Goal: Feedback & Contribution: Submit feedback/report problem

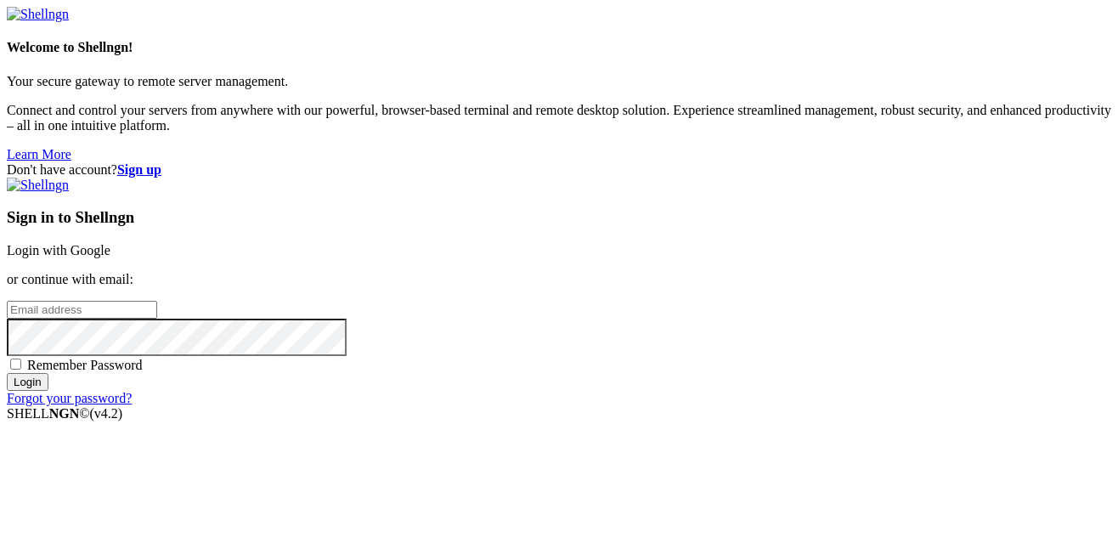
click at [110, 243] on link "Login with Google" at bounding box center [59, 250] width 104 height 14
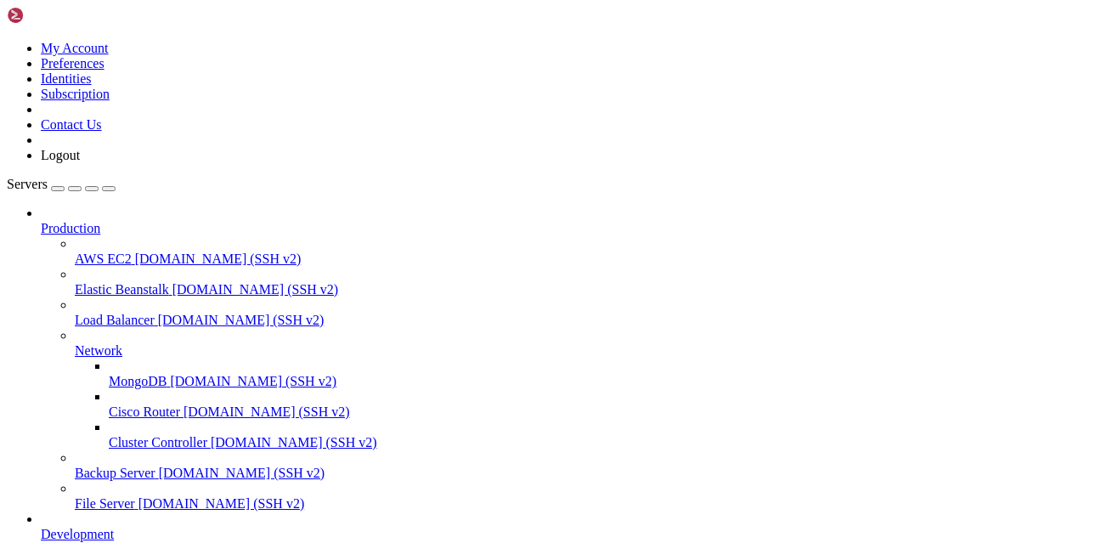
click at [100, 221] on span "Production" at bounding box center [70, 228] width 59 height 14
click at [41, 221] on icon at bounding box center [41, 221] width 0 height 0
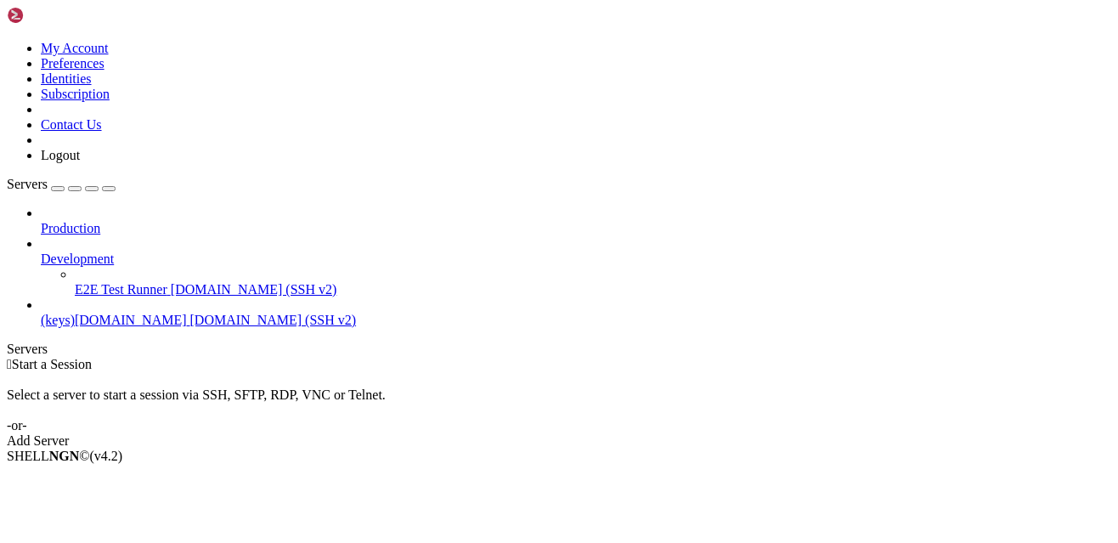
click at [41, 252] on icon at bounding box center [41, 252] width 0 height 0
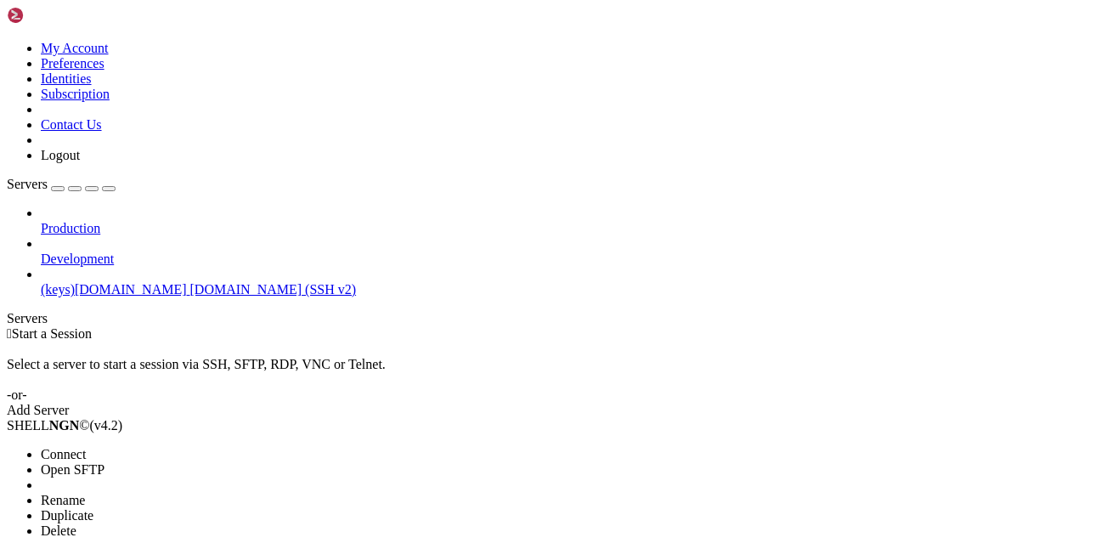
click at [105, 462] on span "Open SFTP" at bounding box center [73, 469] width 64 height 14
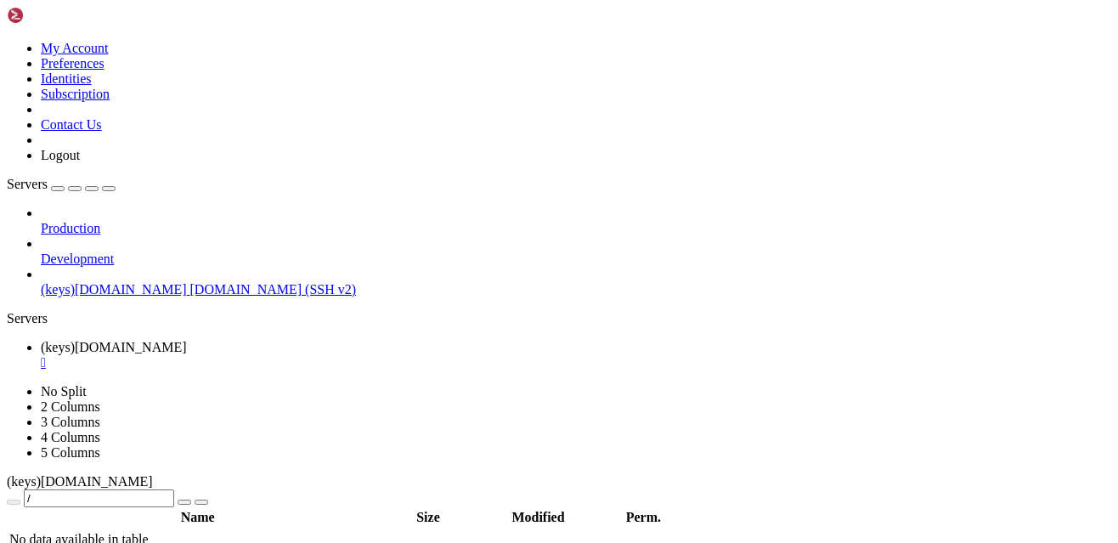
click at [362, 355] on div "" at bounding box center [576, 362] width 1071 height 15
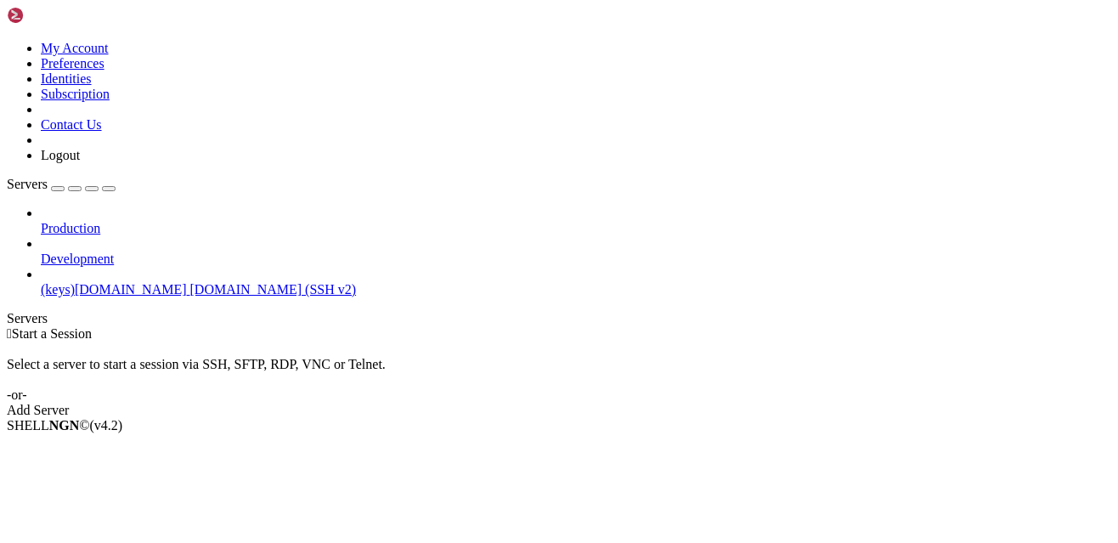
click at [190, 282] on span "[DOMAIN_NAME] (SSH v2)" at bounding box center [273, 289] width 167 height 14
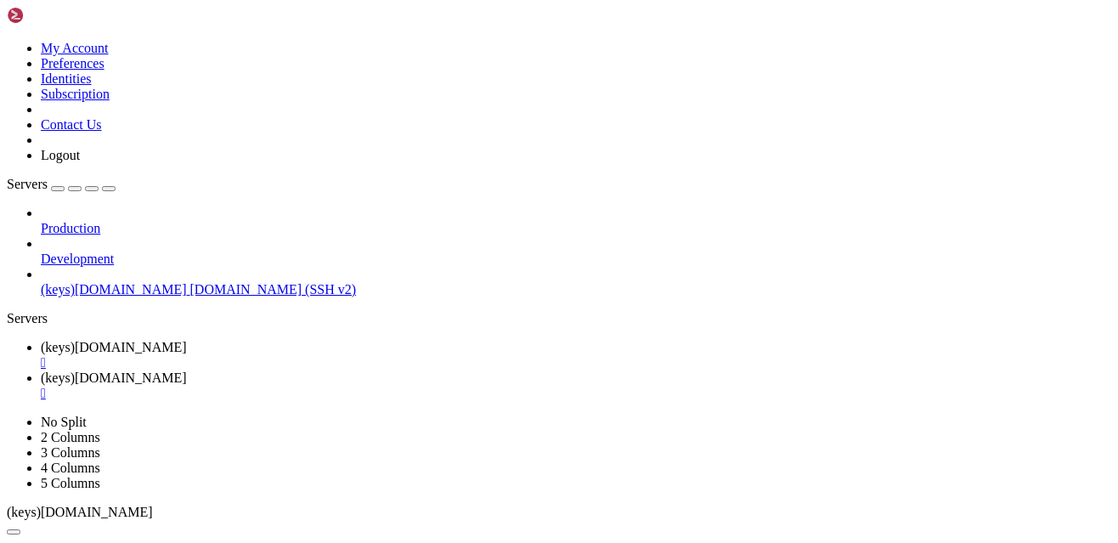
click at [515, 371] on link "(keys)[DOMAIN_NAME] " at bounding box center [576, 386] width 1071 height 31
click at [518, 386] on div "" at bounding box center [576, 393] width 1071 height 15
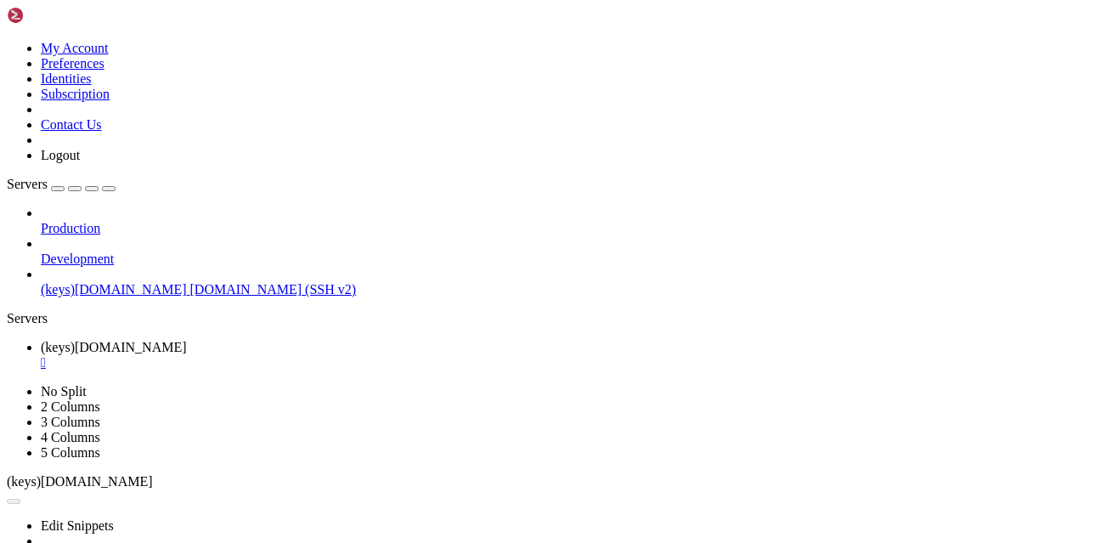
click at [358, 355] on div "" at bounding box center [576, 362] width 1071 height 15
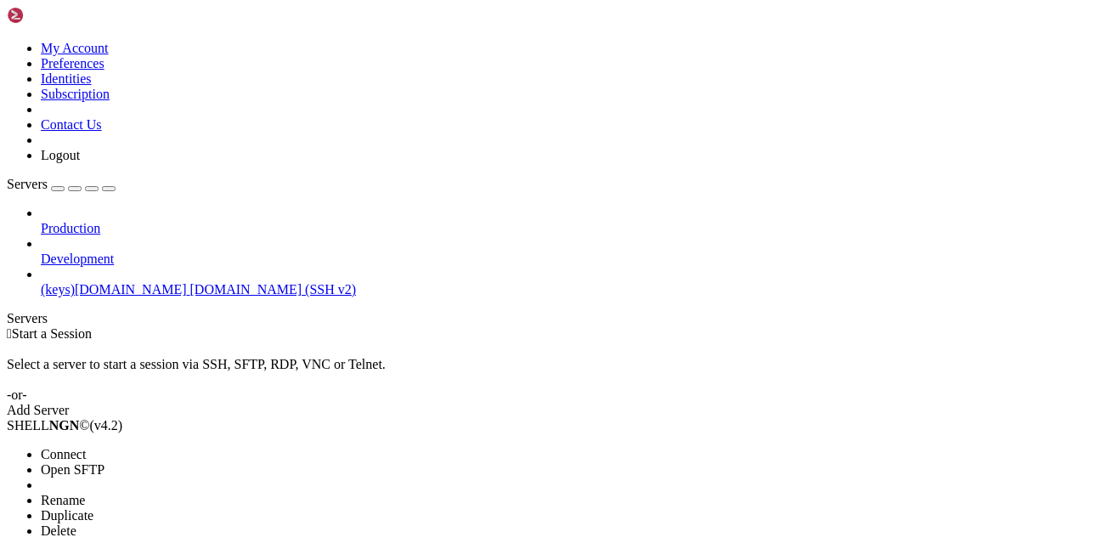
click at [105, 462] on span "Open SFTP" at bounding box center [73, 469] width 64 height 14
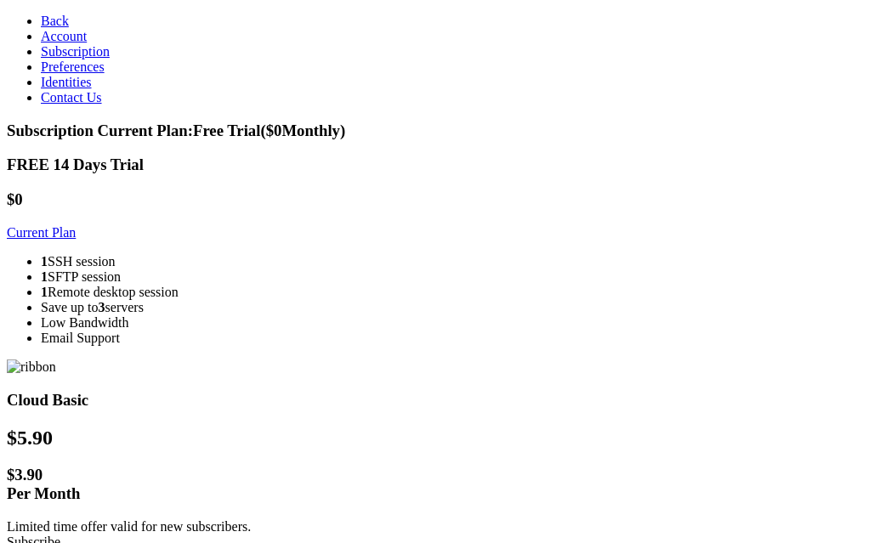
click at [76, 226] on link "Current Plan" at bounding box center [41, 232] width 69 height 14
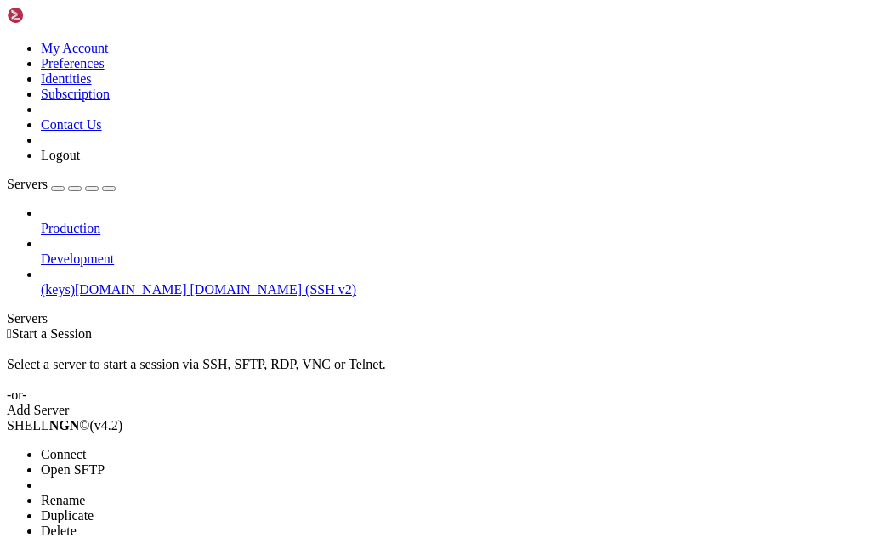
click at [105, 462] on span "Open SFTP" at bounding box center [73, 469] width 64 height 14
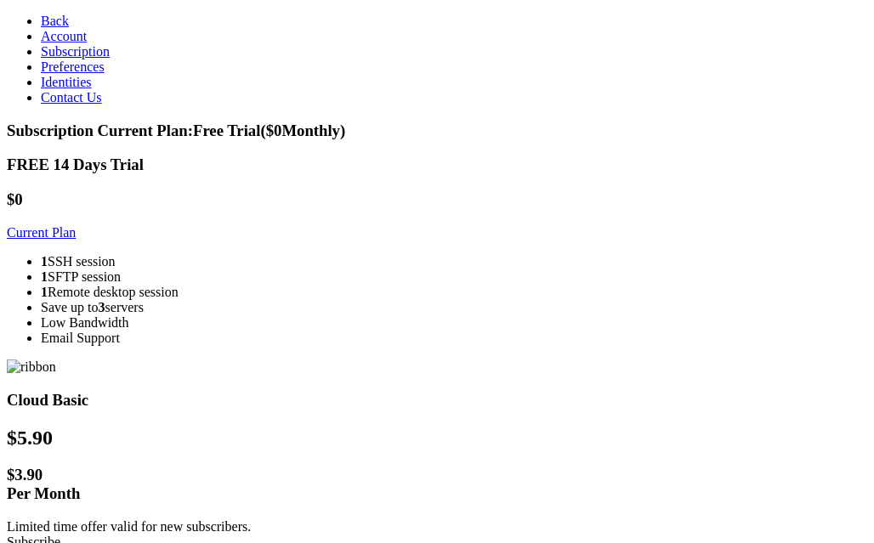
click at [41, 43] on link "Account" at bounding box center [64, 36] width 46 height 14
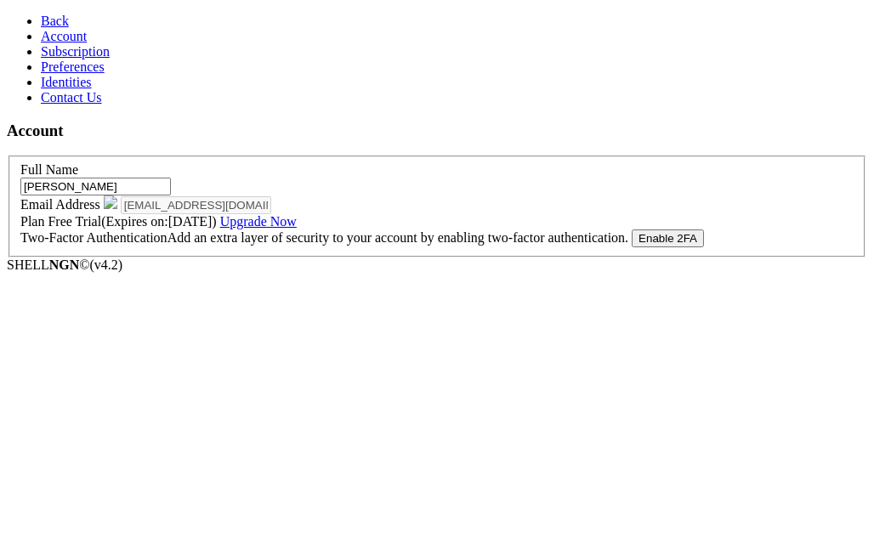
click at [99, 74] on link "Preferences" at bounding box center [73, 66] width 64 height 14
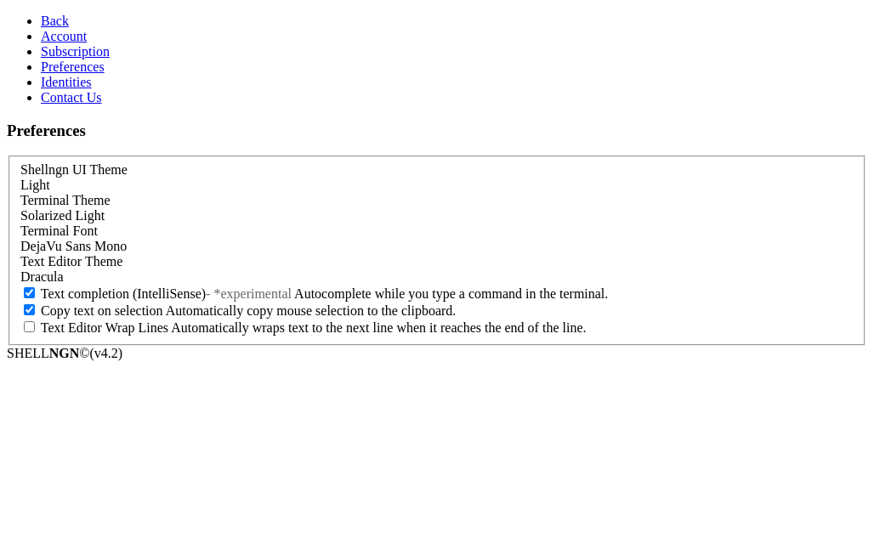
click at [65, 89] on span "Identities" at bounding box center [66, 82] width 51 height 14
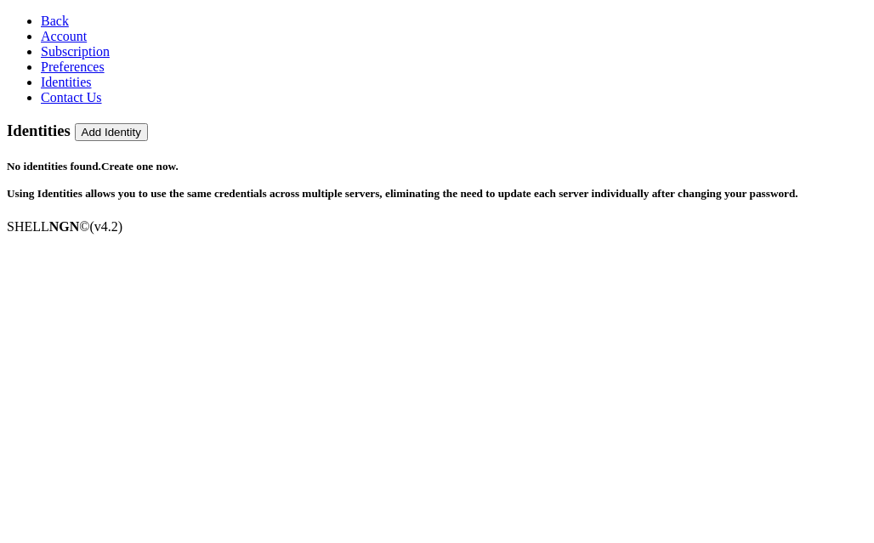
click at [41, 14] on link "Back" at bounding box center [55, 21] width 28 height 14
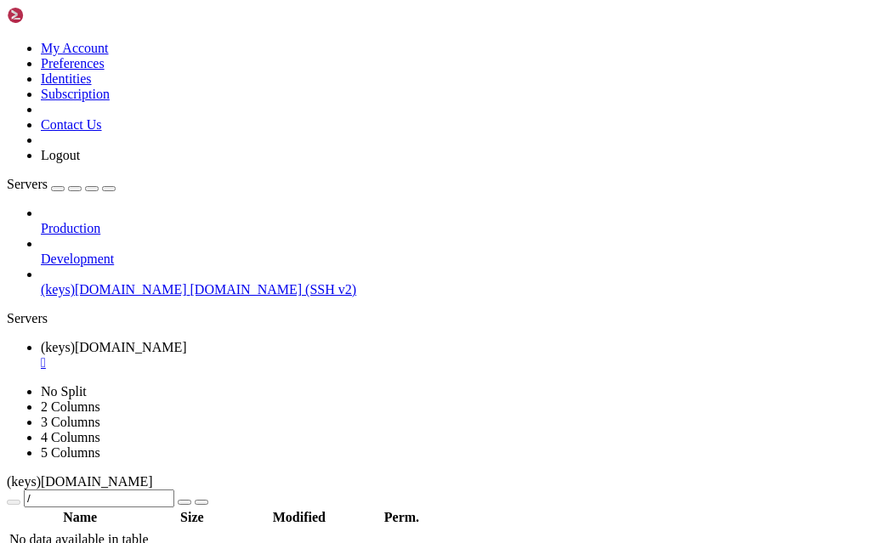
click at [354, 355] on div "" at bounding box center [454, 362] width 826 height 15
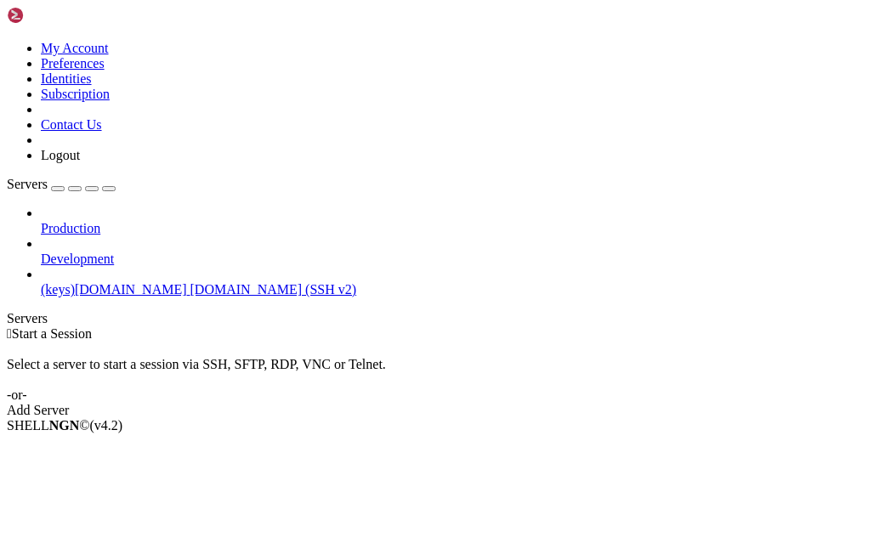
click at [7, 41] on icon at bounding box center [7, 41] width 0 height 0
click at [105, 71] on link "Preferences" at bounding box center [73, 63] width 64 height 14
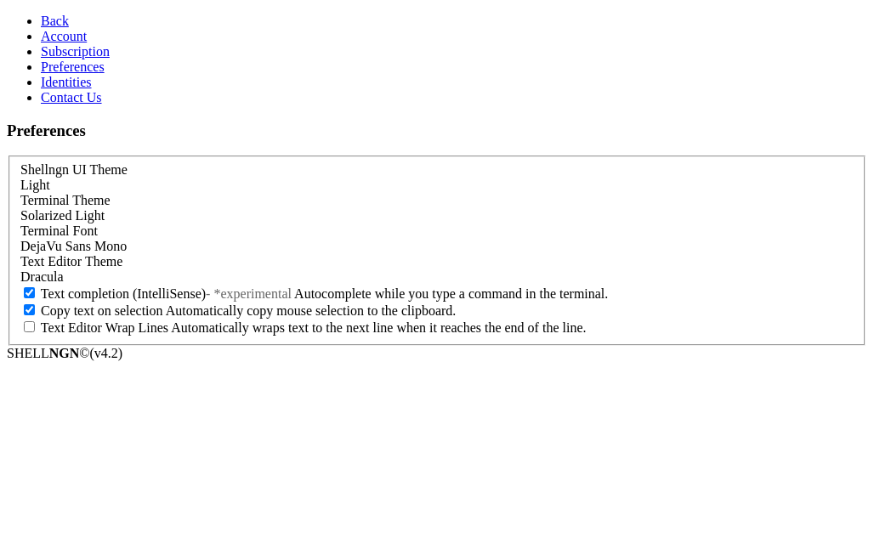
click at [41, 25] on link "Back" at bounding box center [55, 21] width 28 height 14
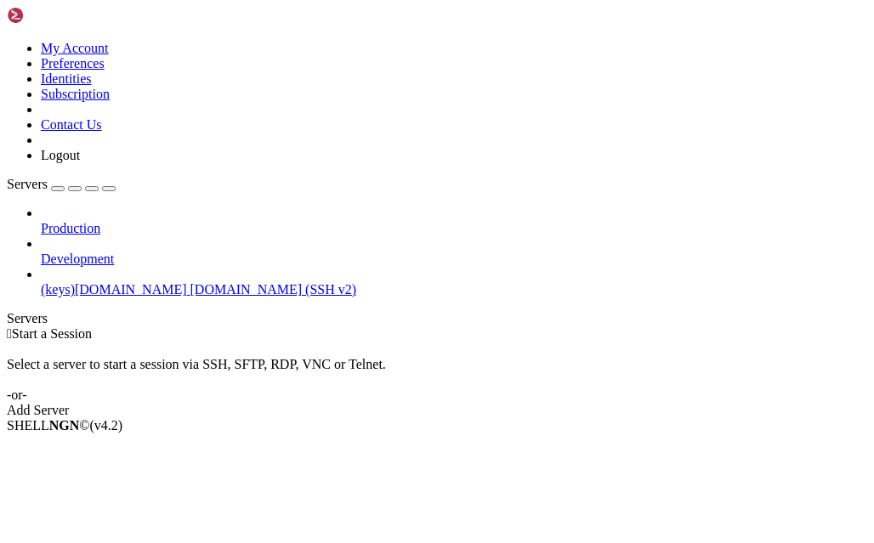
click at [7, 41] on link at bounding box center [7, 41] width 0 height 0
click at [109, 55] on link "My Account" at bounding box center [75, 48] width 68 height 14
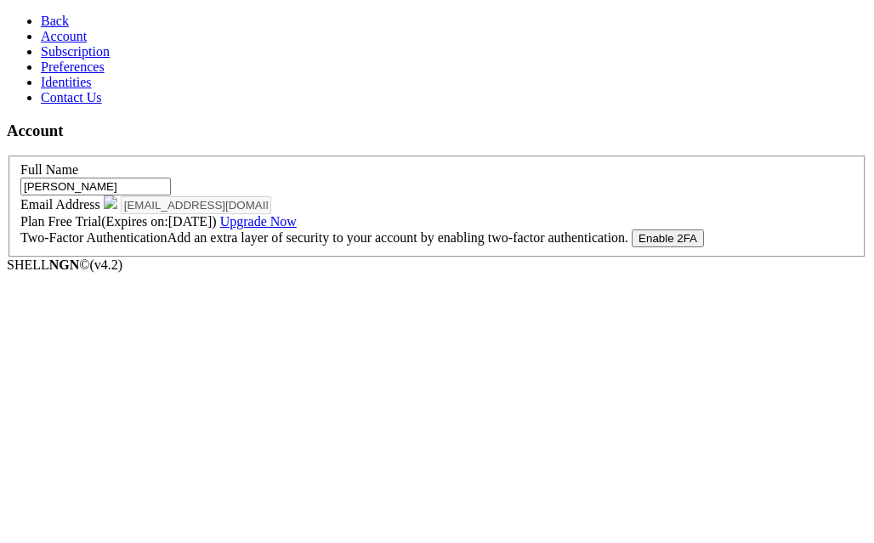
click at [101, 59] on link "Subscription" at bounding box center [75, 51] width 69 height 14
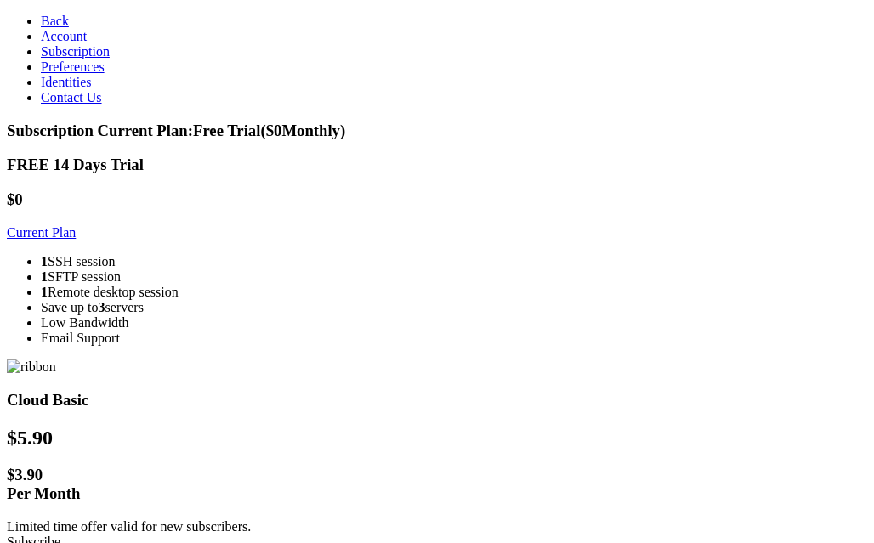
click at [105, 74] on link "Preferences" at bounding box center [73, 66] width 64 height 14
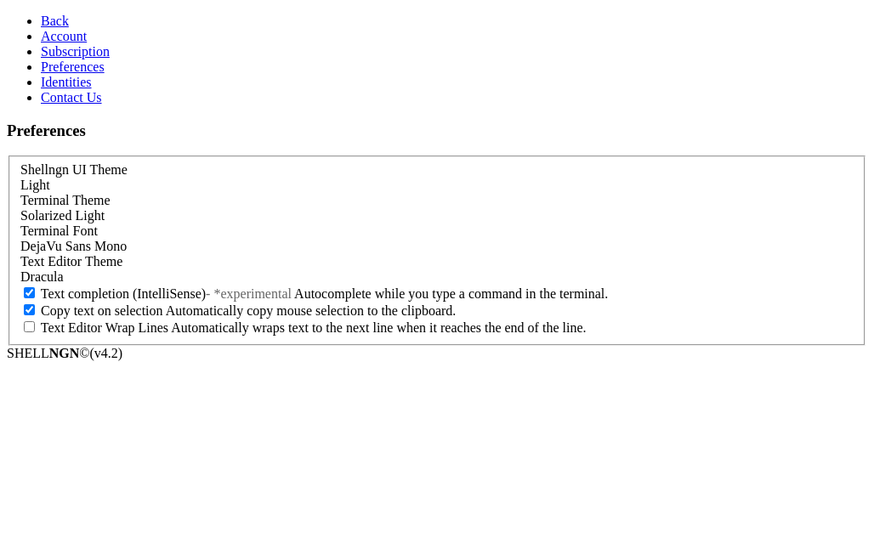
scroll to position [68, 0]
click at [92, 89] on link "Identities" at bounding box center [66, 82] width 51 height 14
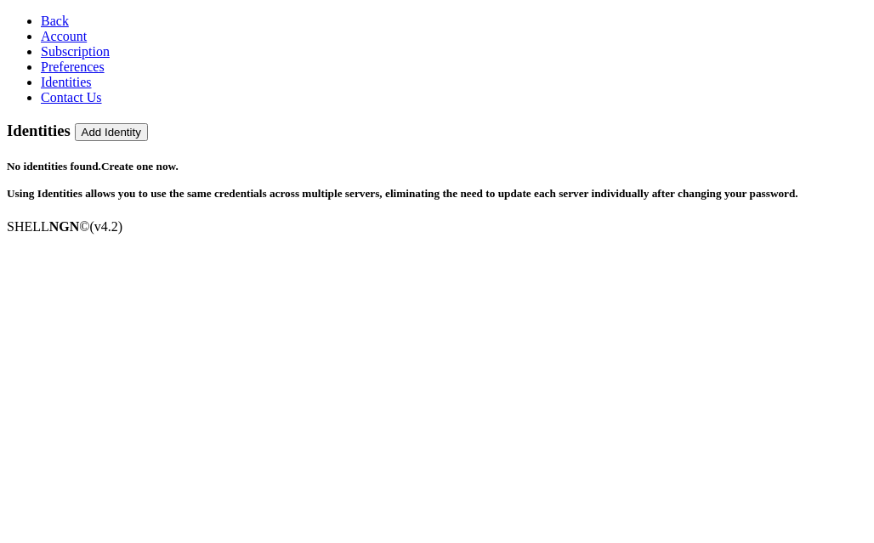
click at [88, 105] on span "Contact Us" at bounding box center [71, 97] width 61 height 14
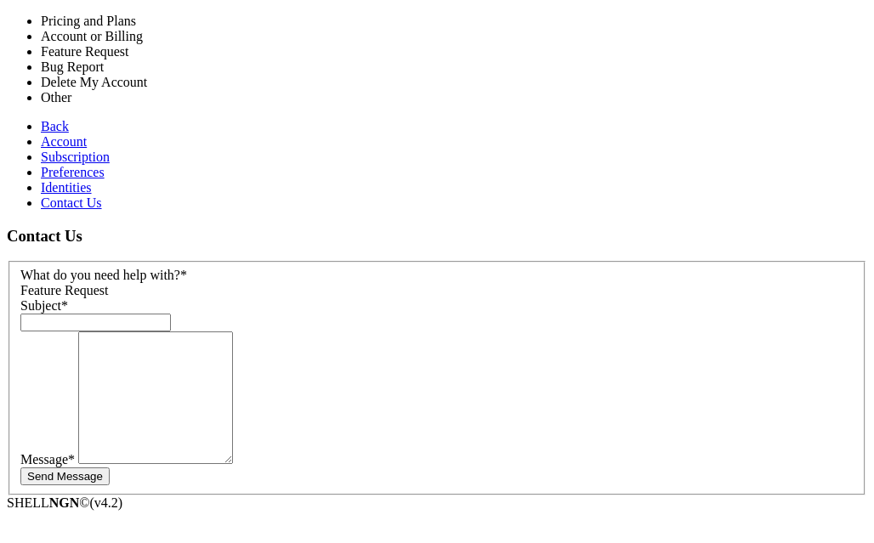
click at [351, 283] on div "Feature Request" at bounding box center [436, 290] width 833 height 15
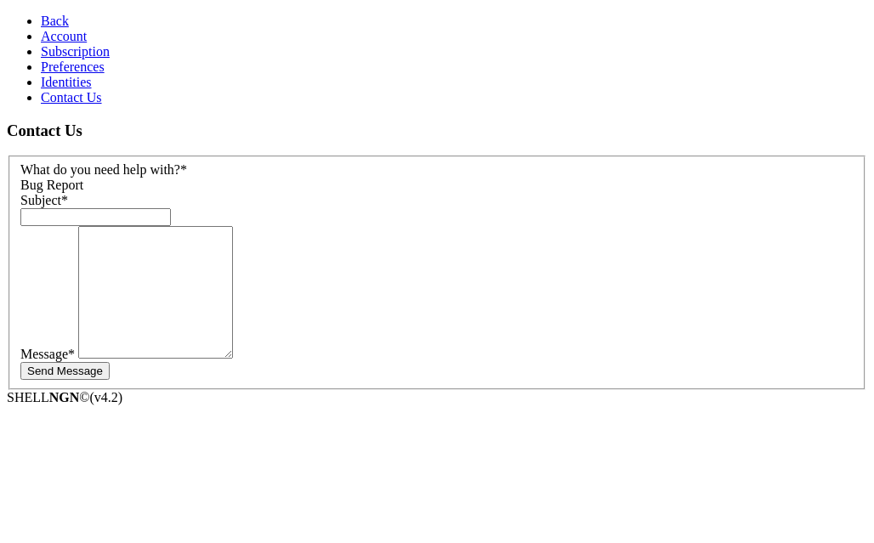
click at [171, 208] on input "text" at bounding box center [95, 217] width 150 height 18
type input "sfp sesion limit"
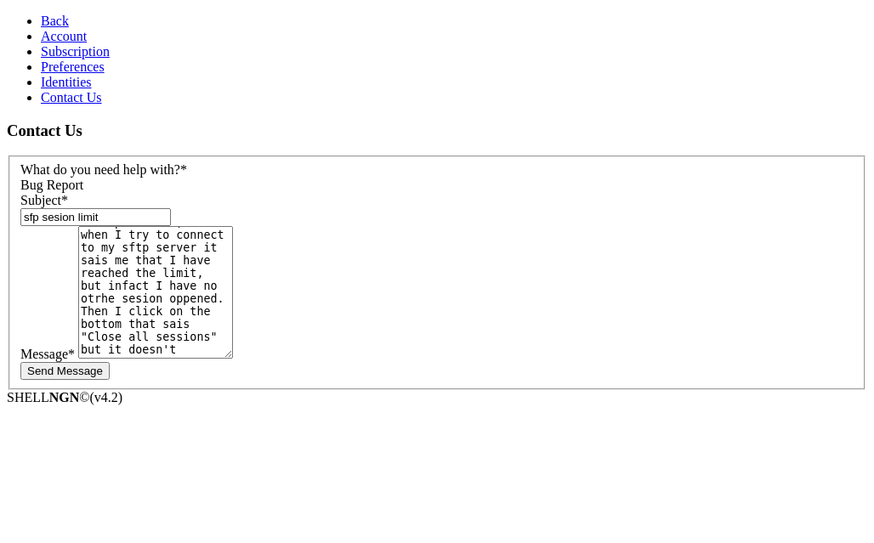
scroll to position [127, 0]
type textarea "Hello, I'm on de basic plan, with only 1 sftp session, but when I try to connec…"
click at [110, 362] on button "Send Message" at bounding box center [64, 371] width 89 height 18
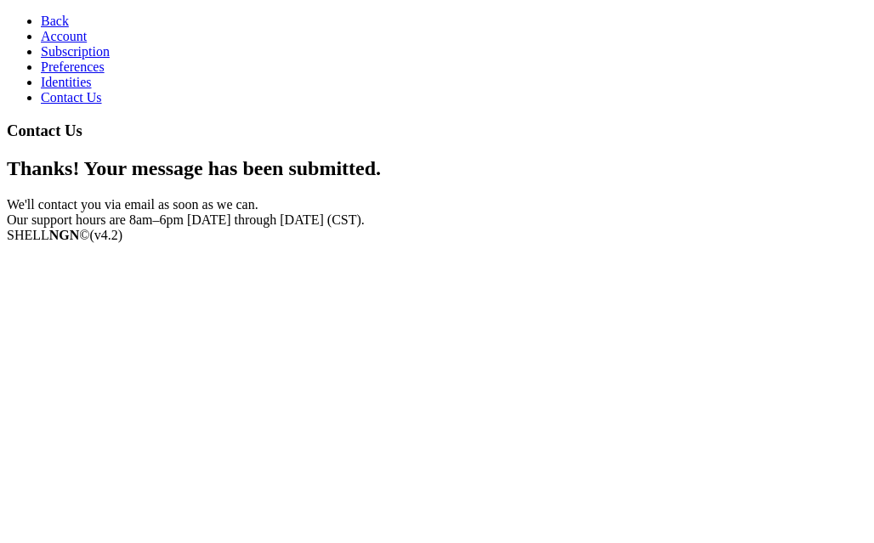
click at [59, 105] on span "Contact Us" at bounding box center [71, 97] width 61 height 14
